Goal: Find specific page/section: Find specific page/section

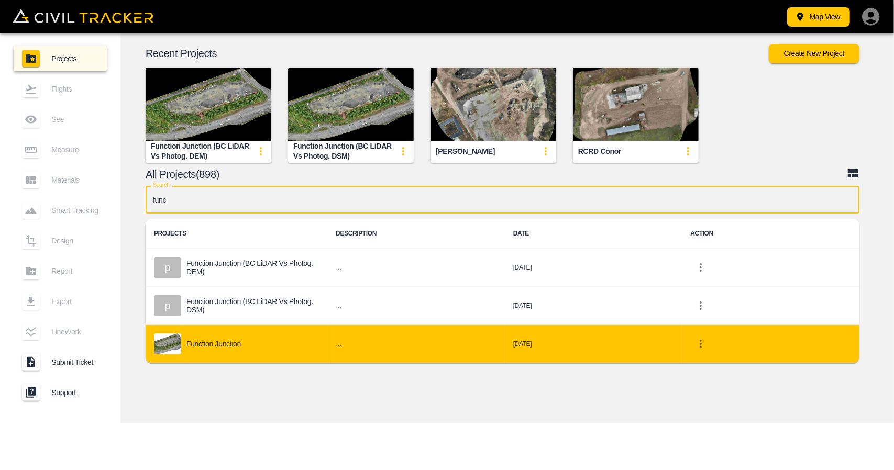
type input "func"
click at [260, 338] on div "Function Junction" at bounding box center [236, 344] width 165 height 21
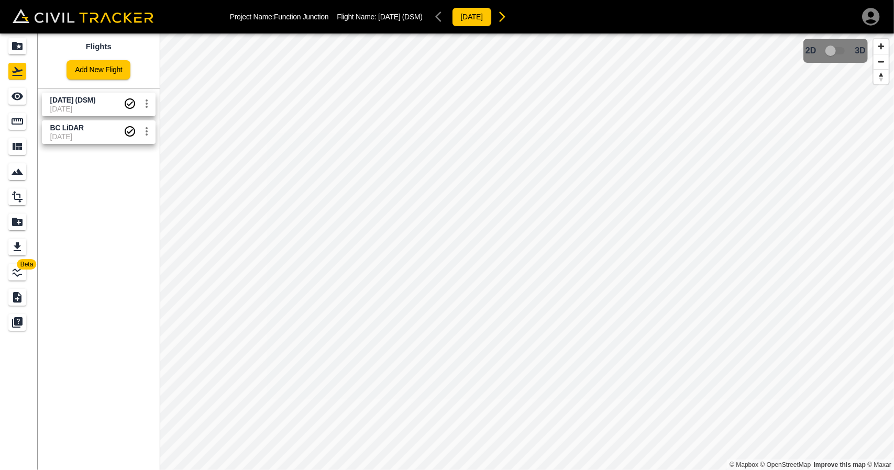
click at [87, 112] on span "[DATE]" at bounding box center [86, 109] width 73 height 8
click at [20, 102] on icon "See" at bounding box center [17, 96] width 13 height 13
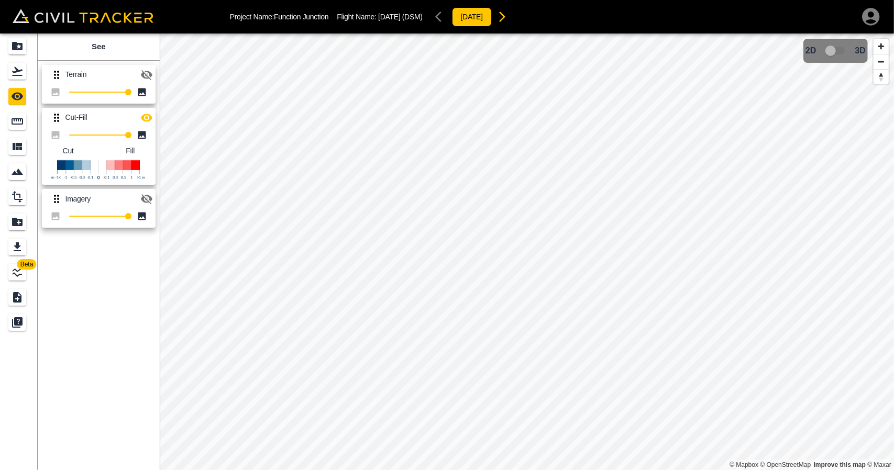
click at [150, 71] on icon "button" at bounding box center [147, 75] width 12 height 10
click at [146, 199] on icon "button" at bounding box center [147, 199] width 12 height 10
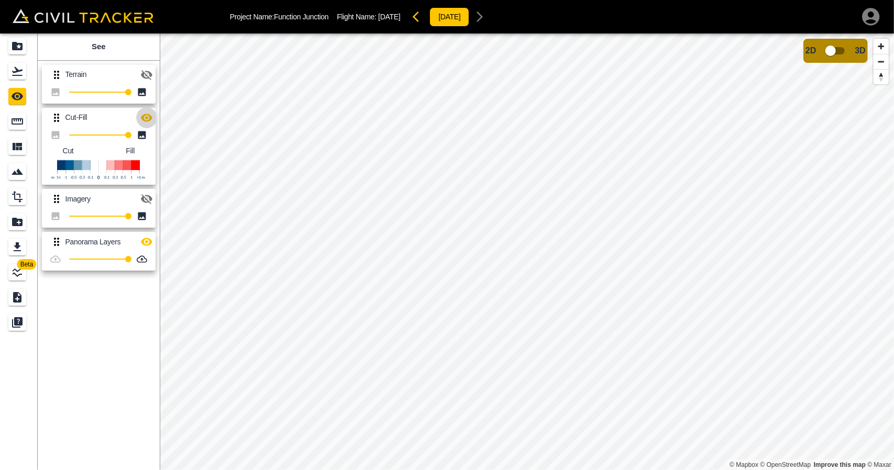
click at [140, 119] on icon "button" at bounding box center [146, 118] width 13 height 13
